Goal: Navigation & Orientation: Understand site structure

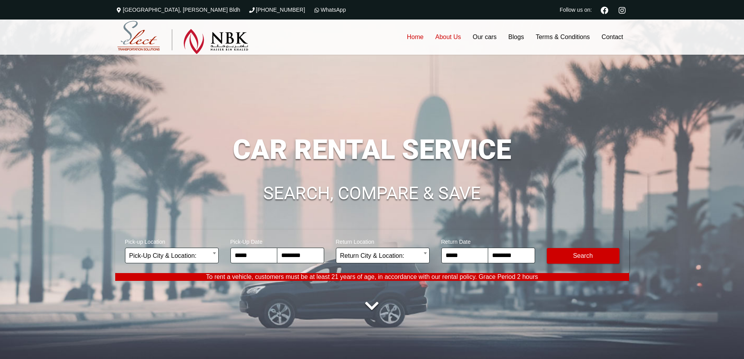
click at [444, 35] on link "About Us" at bounding box center [448, 37] width 38 height 35
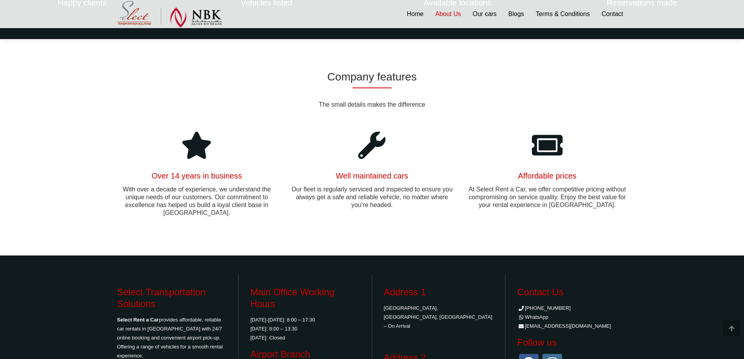
scroll to position [483, 0]
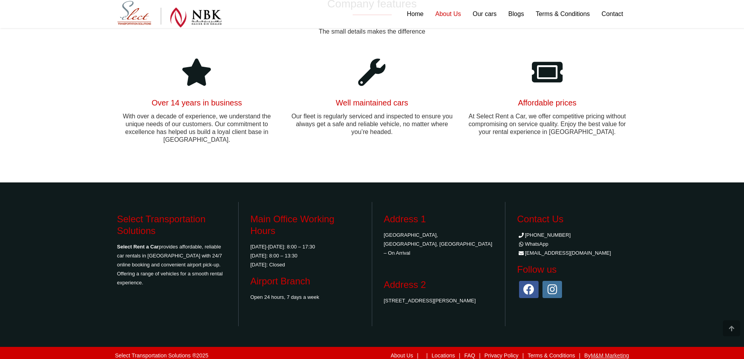
click at [604, 352] on link "M&M Marketing" at bounding box center [610, 355] width 38 height 6
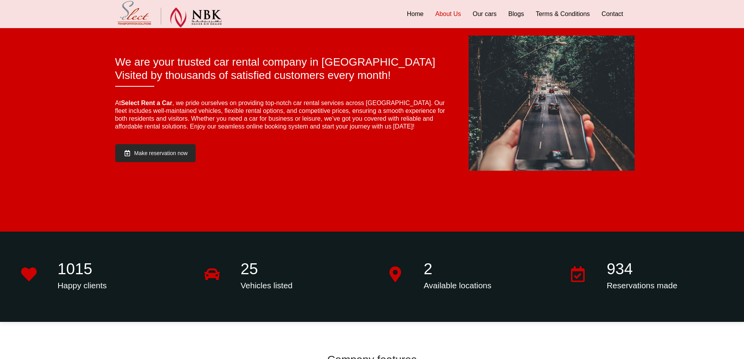
scroll to position [0, 0]
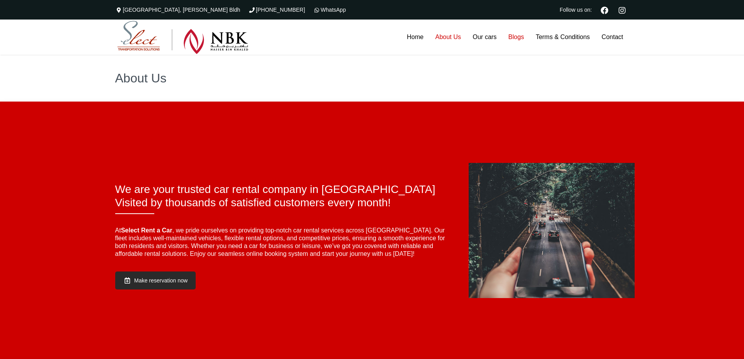
click at [520, 38] on link "Blogs" at bounding box center [516, 37] width 27 height 35
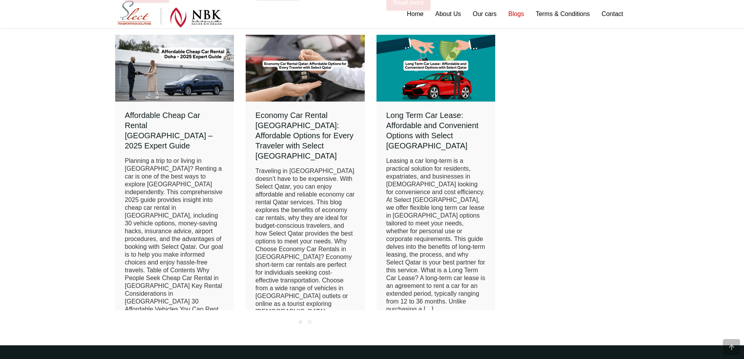
scroll to position [625, 0]
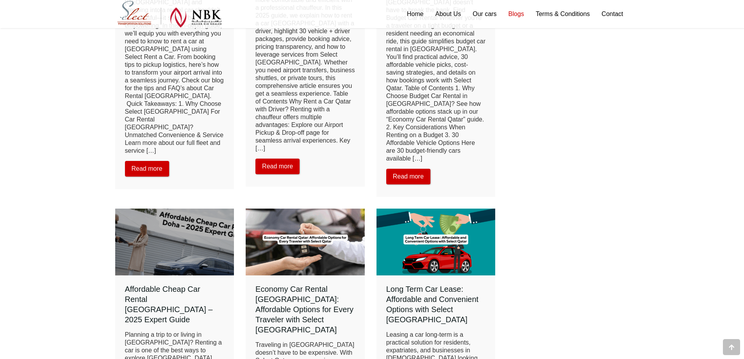
click at [182, 209] on link at bounding box center [174, 242] width 119 height 67
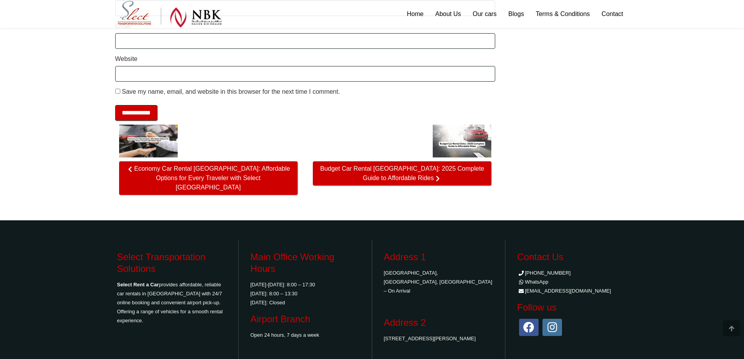
scroll to position [1735, 0]
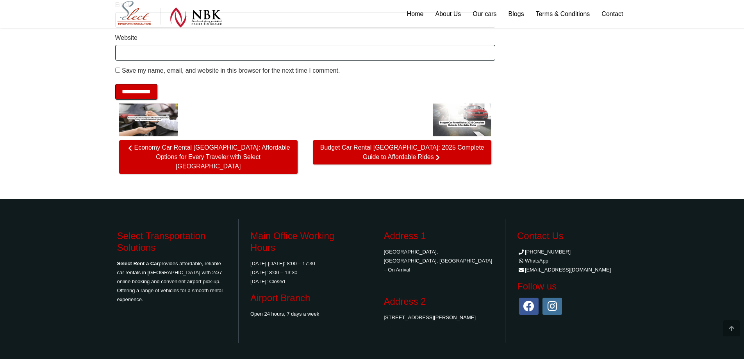
click at [531, 298] on icon at bounding box center [529, 306] width 20 height 17
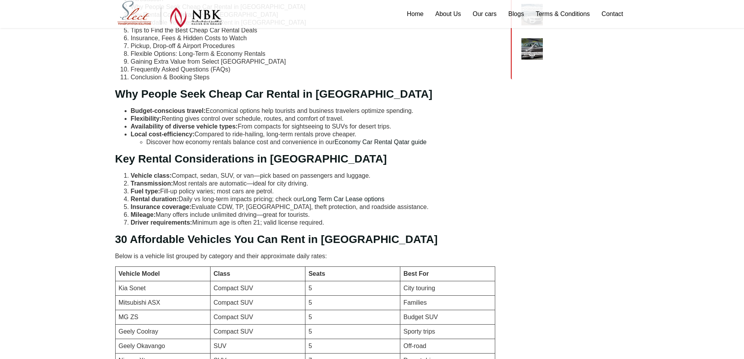
scroll to position [277, 0]
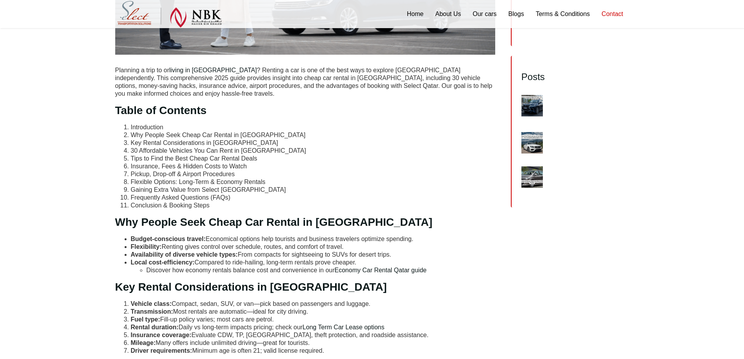
click at [622, 14] on link "Contact" at bounding box center [612, 14] width 33 height 28
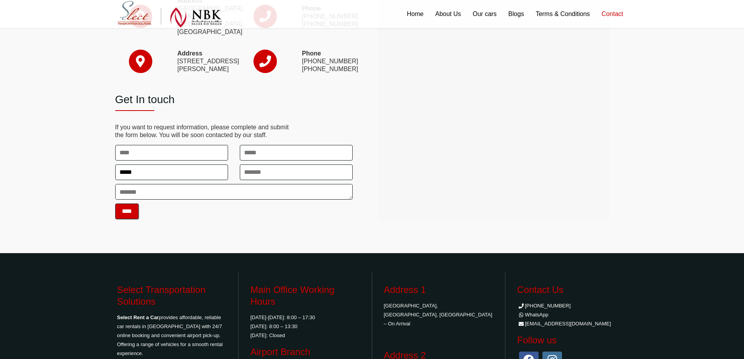
scroll to position [184, 0]
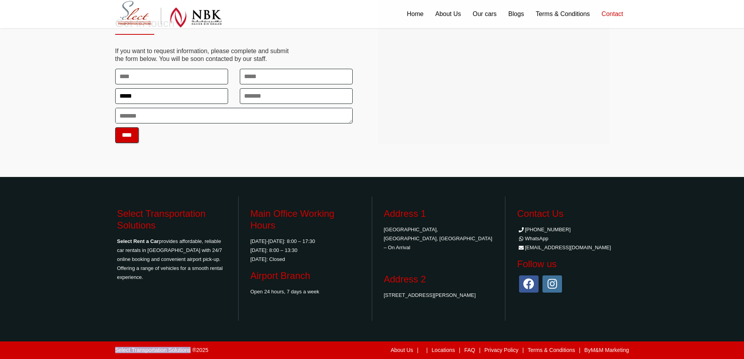
copy div "Select Transportation Solutions"
drag, startPoint x: 112, startPoint y: 350, endPoint x: 190, endPoint y: 347, distance: 78.2
click at [190, 347] on div "Select Transportation Solutions ® 2025 About Us | | Locations | FAQ | Privacy P…" at bounding box center [372, 350] width 534 height 18
